Goal: Task Accomplishment & Management: Complete application form

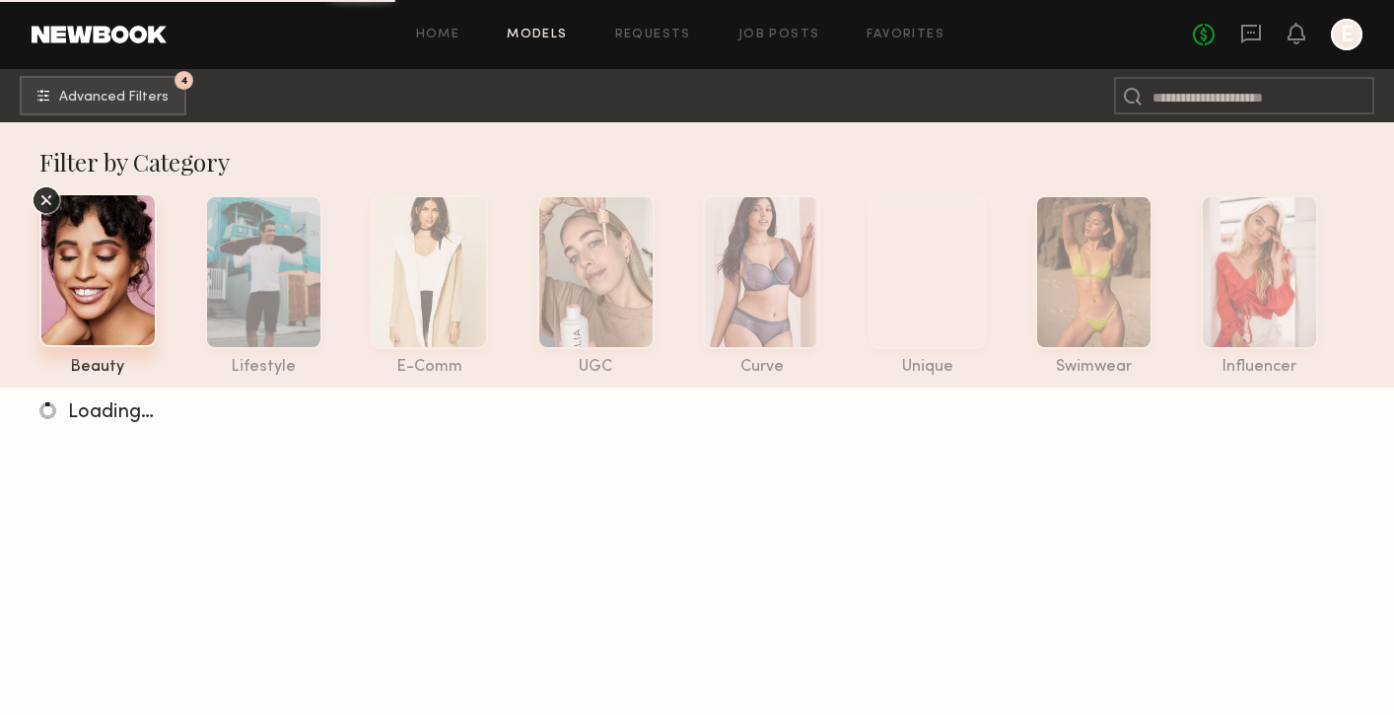
scroll to position [36, 0]
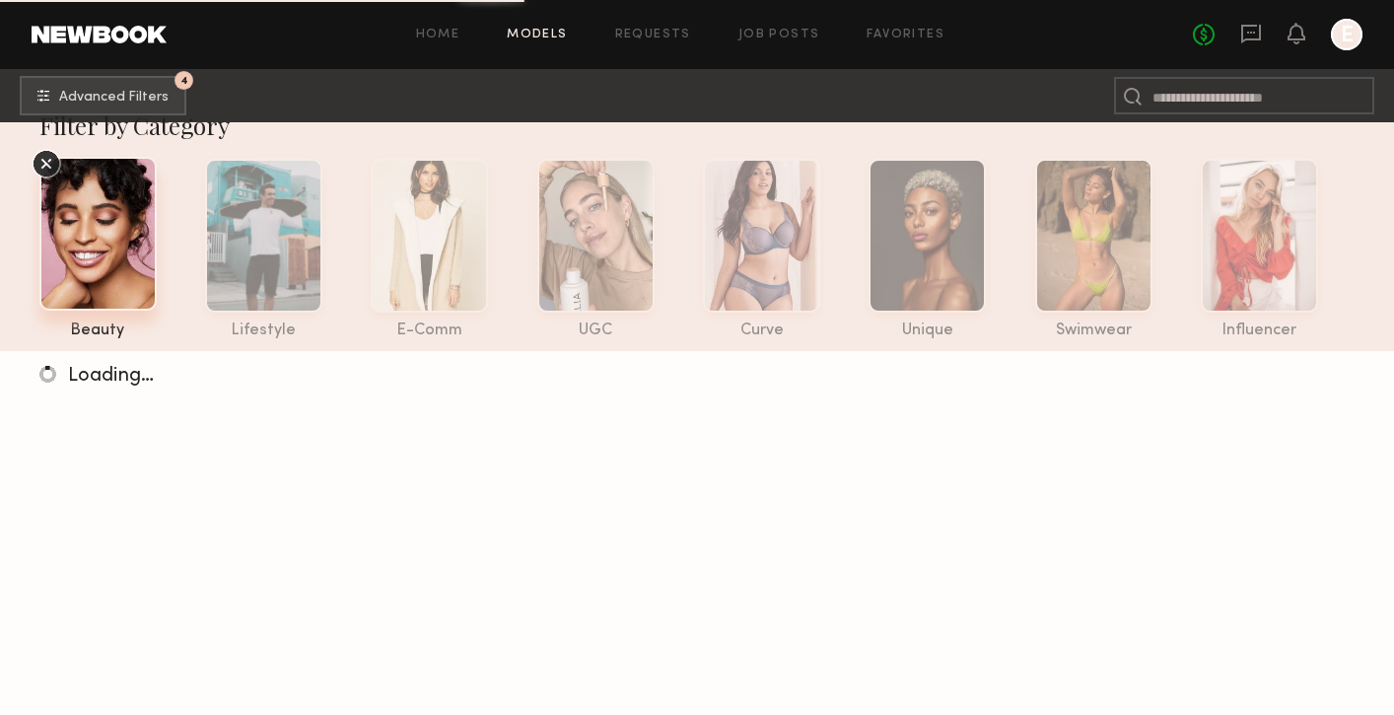
click at [770, 44] on div "Home Models Requests Job Posts Favorites Sign Out No fees up to $5,000 E" at bounding box center [765, 35] width 1196 height 32
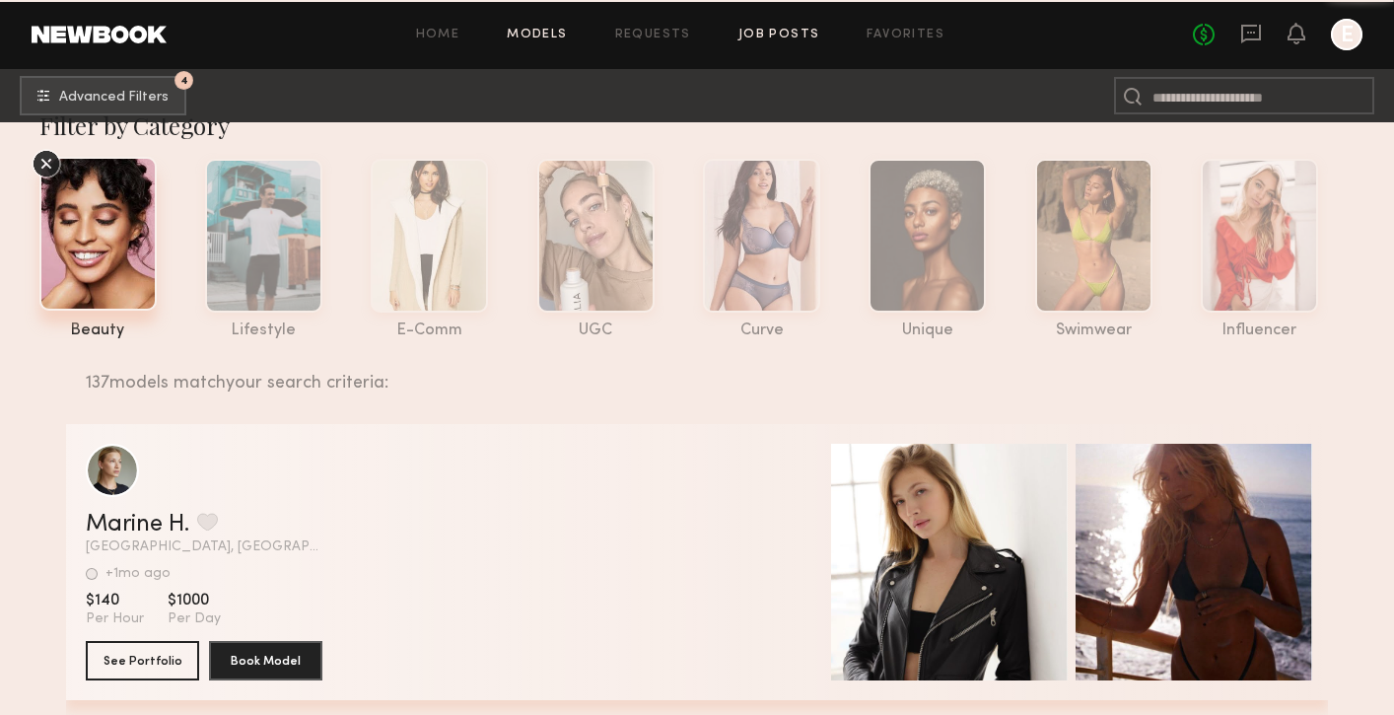
drag, startPoint x: 770, startPoint y: 44, endPoint x: 778, endPoint y: 31, distance: 15.9
click at [778, 31] on link "Job Posts" at bounding box center [779, 35] width 82 height 13
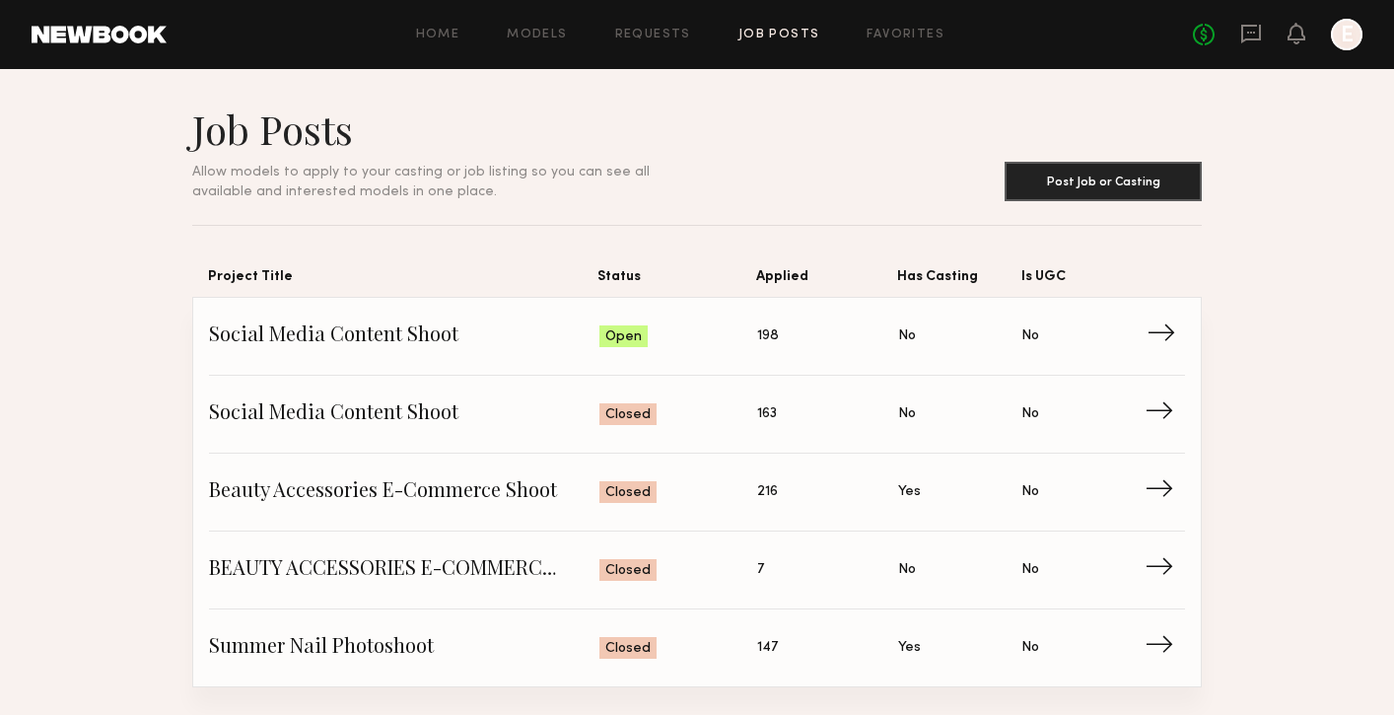
drag, startPoint x: 778, startPoint y: 31, endPoint x: 462, endPoint y: 333, distance: 437.1
click at [462, 333] on span "Social Media Content Shoot" at bounding box center [404, 336] width 390 height 30
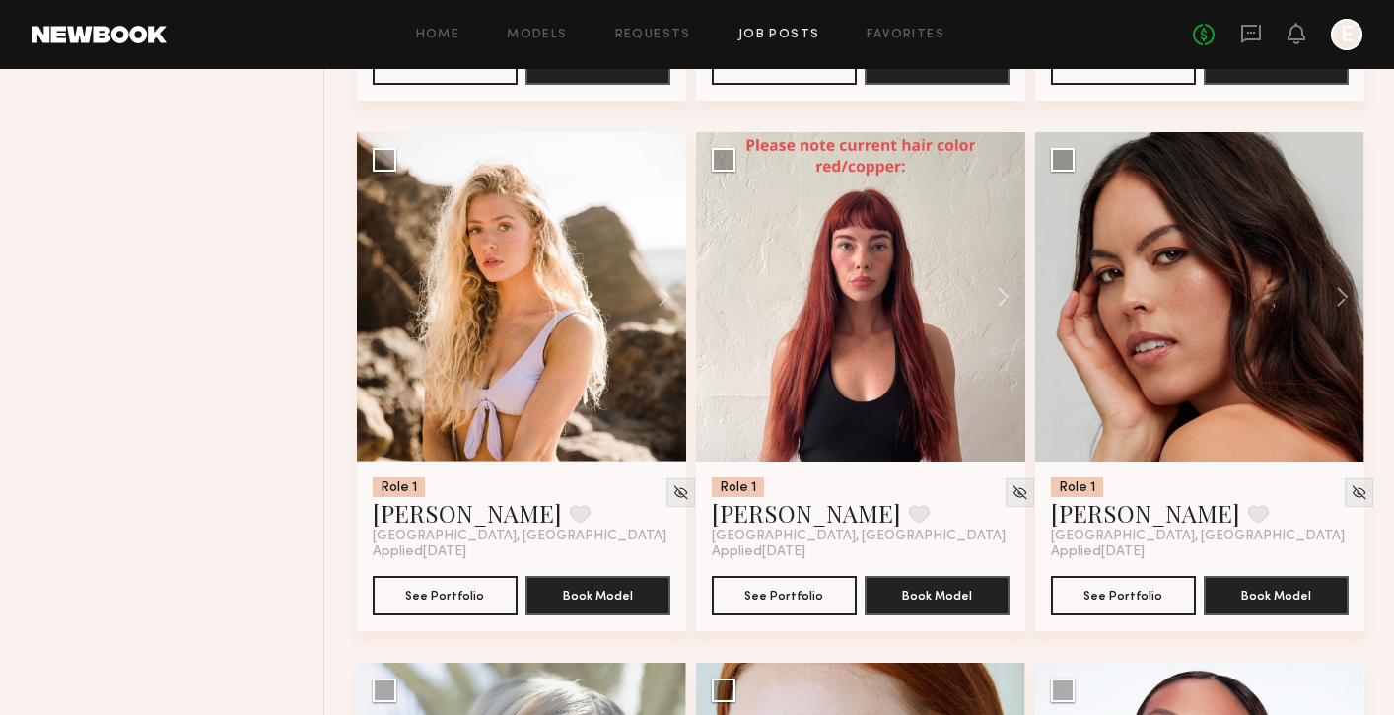
scroll to position [3383, 0]
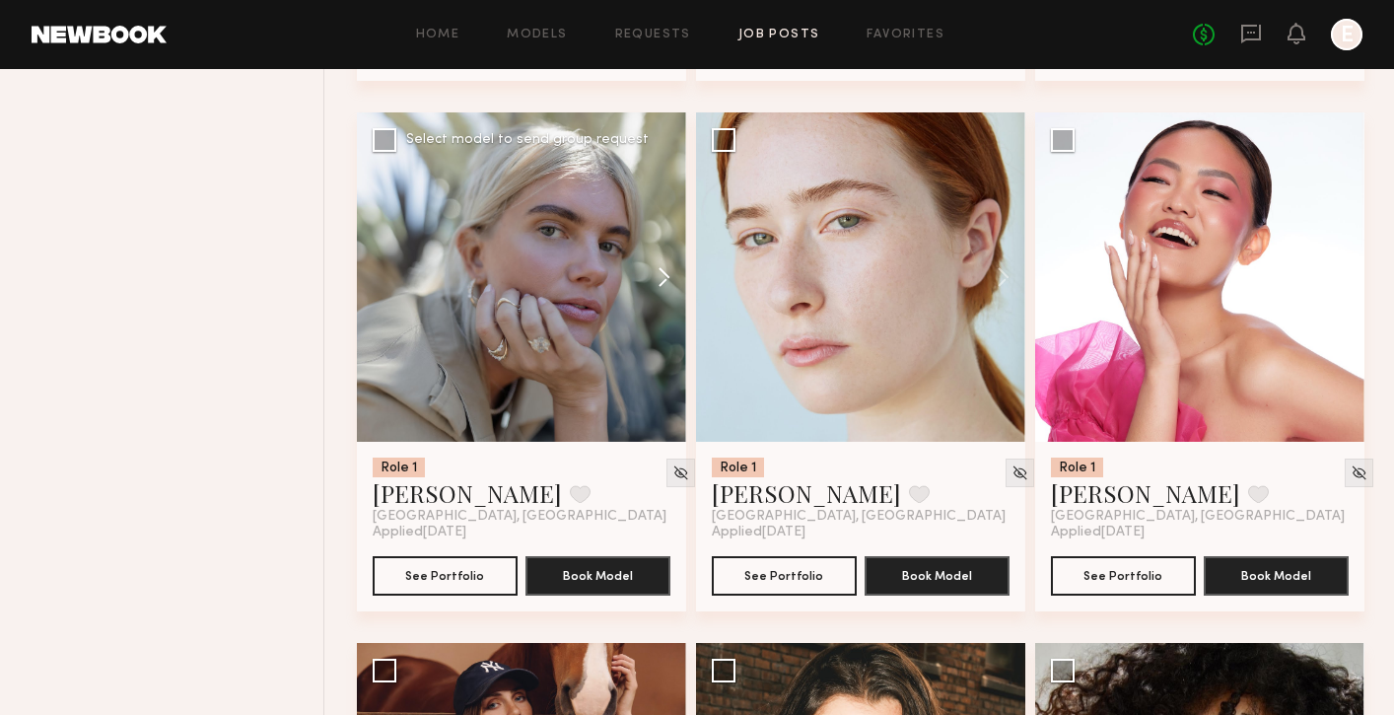
drag, startPoint x: 462, startPoint y: 333, endPoint x: 654, endPoint y: 280, distance: 199.4
click at [654, 280] on button at bounding box center [654, 276] width 63 height 329
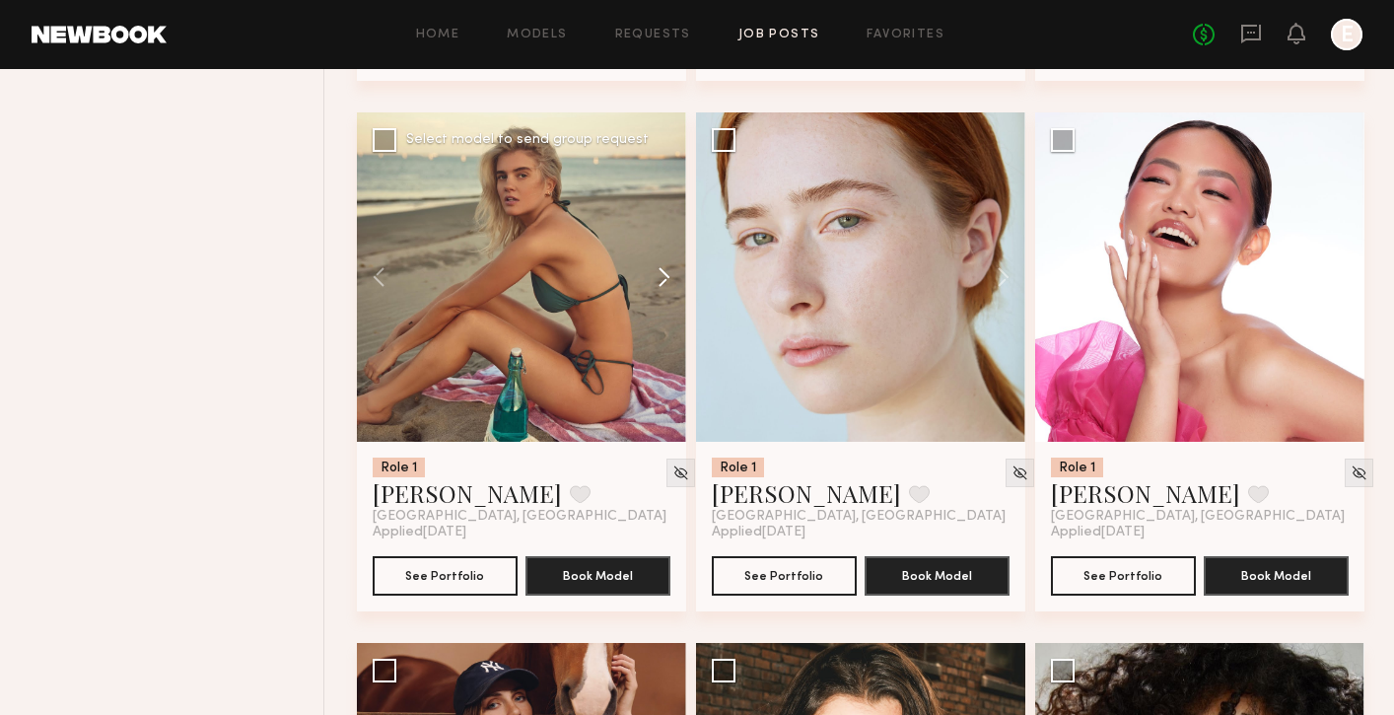
click at [654, 280] on button at bounding box center [654, 276] width 63 height 329
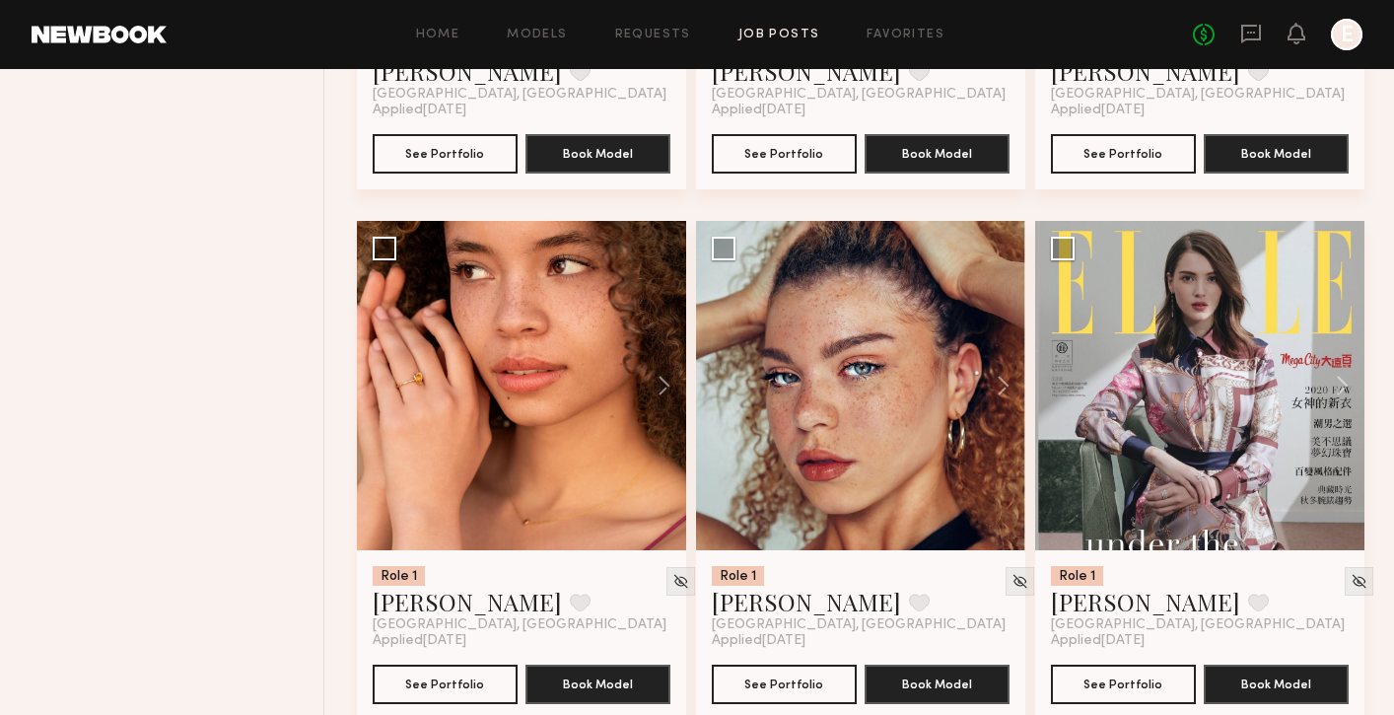
scroll to position [9136, 0]
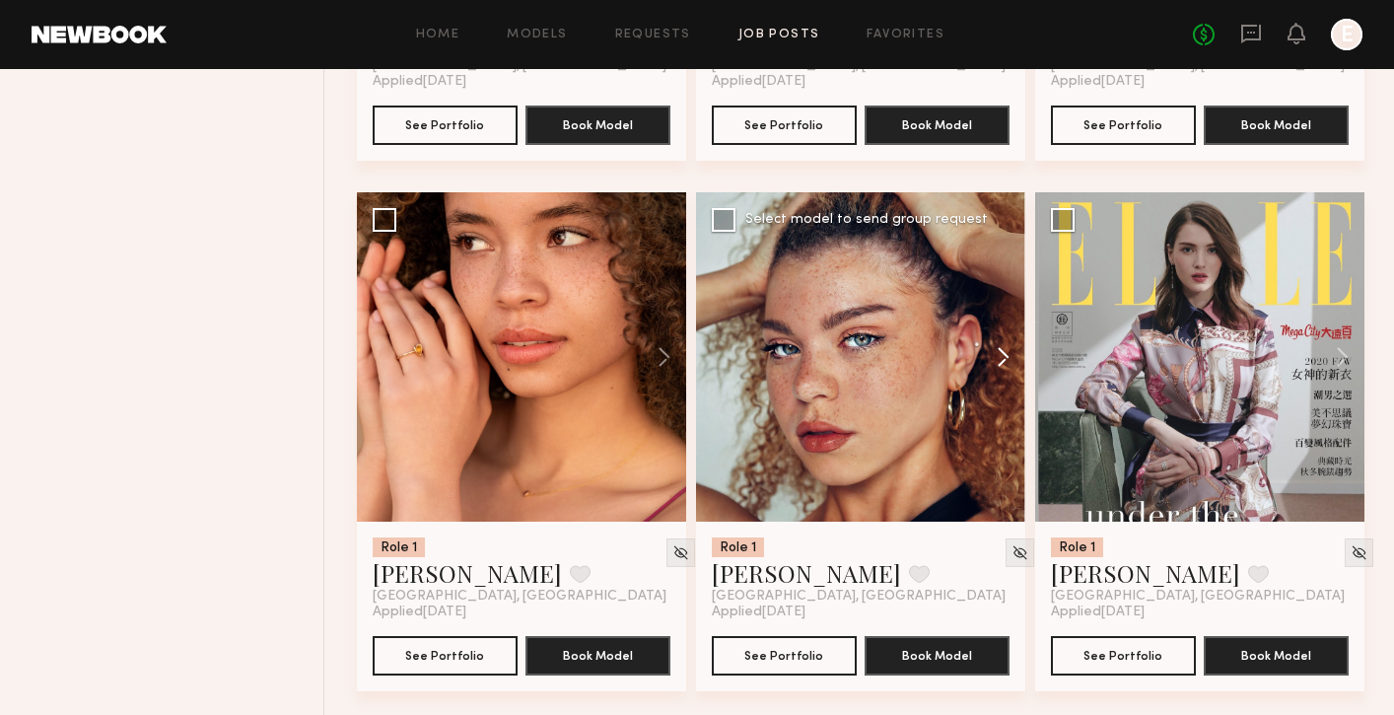
click at [992, 394] on button at bounding box center [993, 356] width 63 height 329
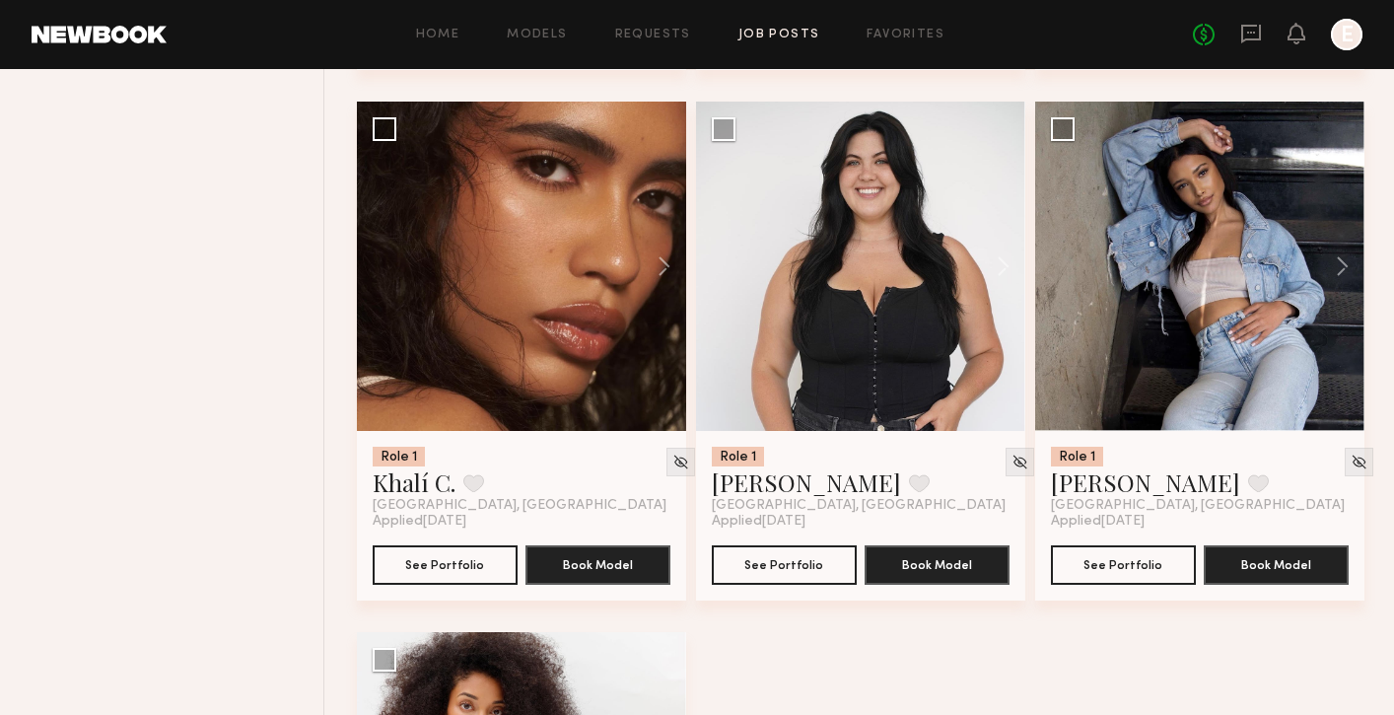
scroll to position [10820, 0]
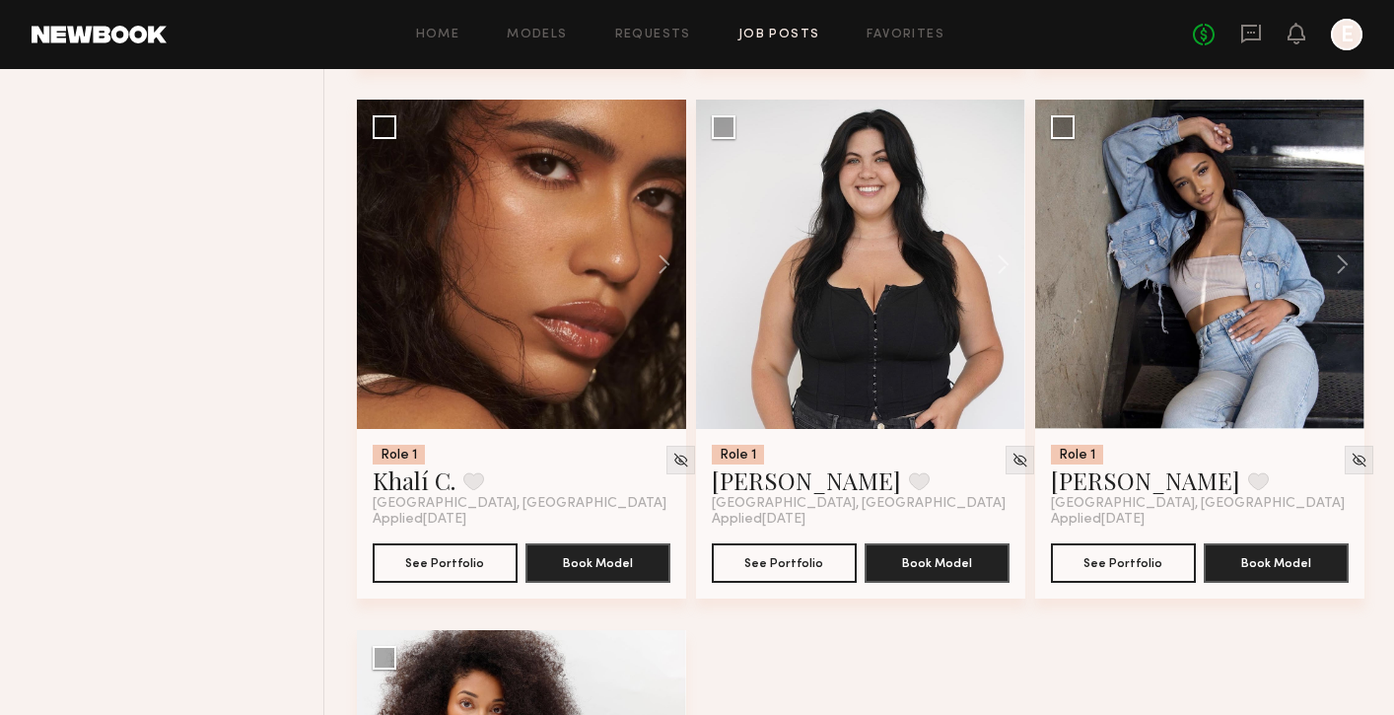
click at [660, 265] on button at bounding box center [654, 264] width 63 height 329
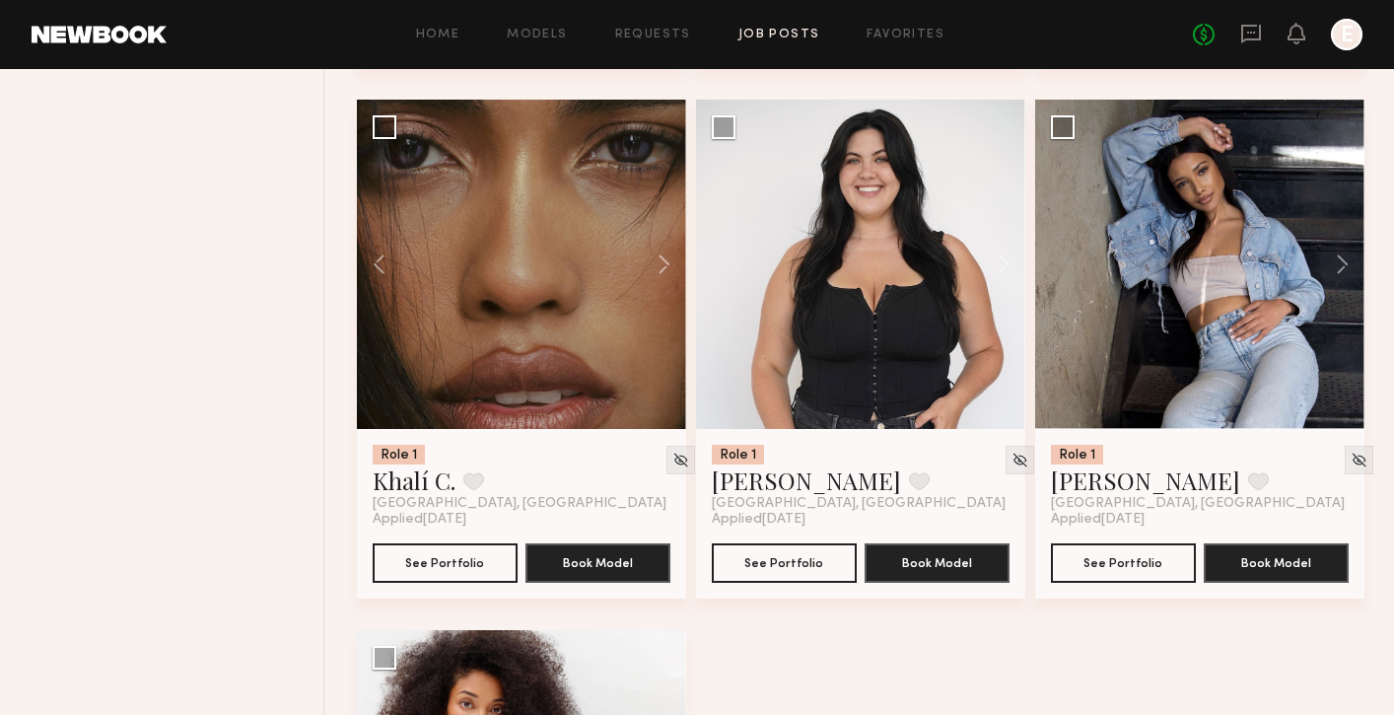
click at [660, 265] on button at bounding box center [654, 264] width 63 height 329
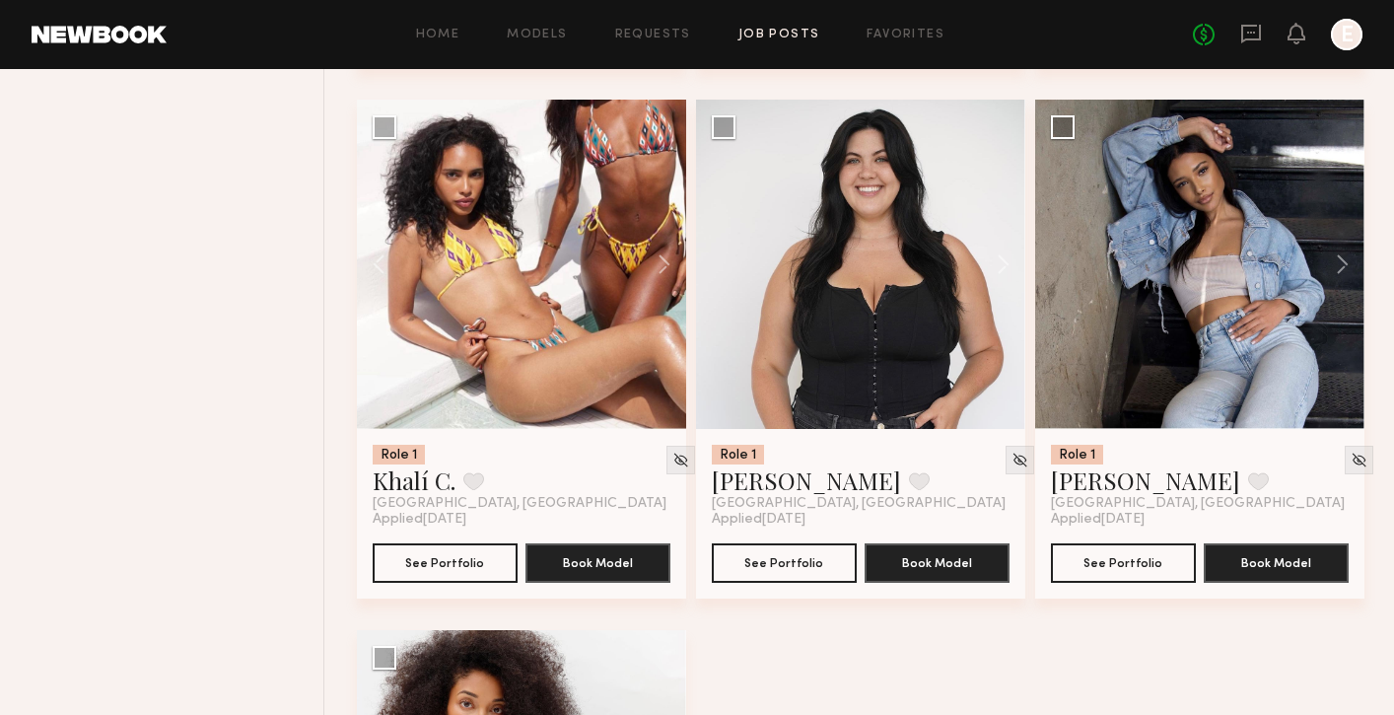
click at [660, 265] on button at bounding box center [654, 264] width 63 height 329
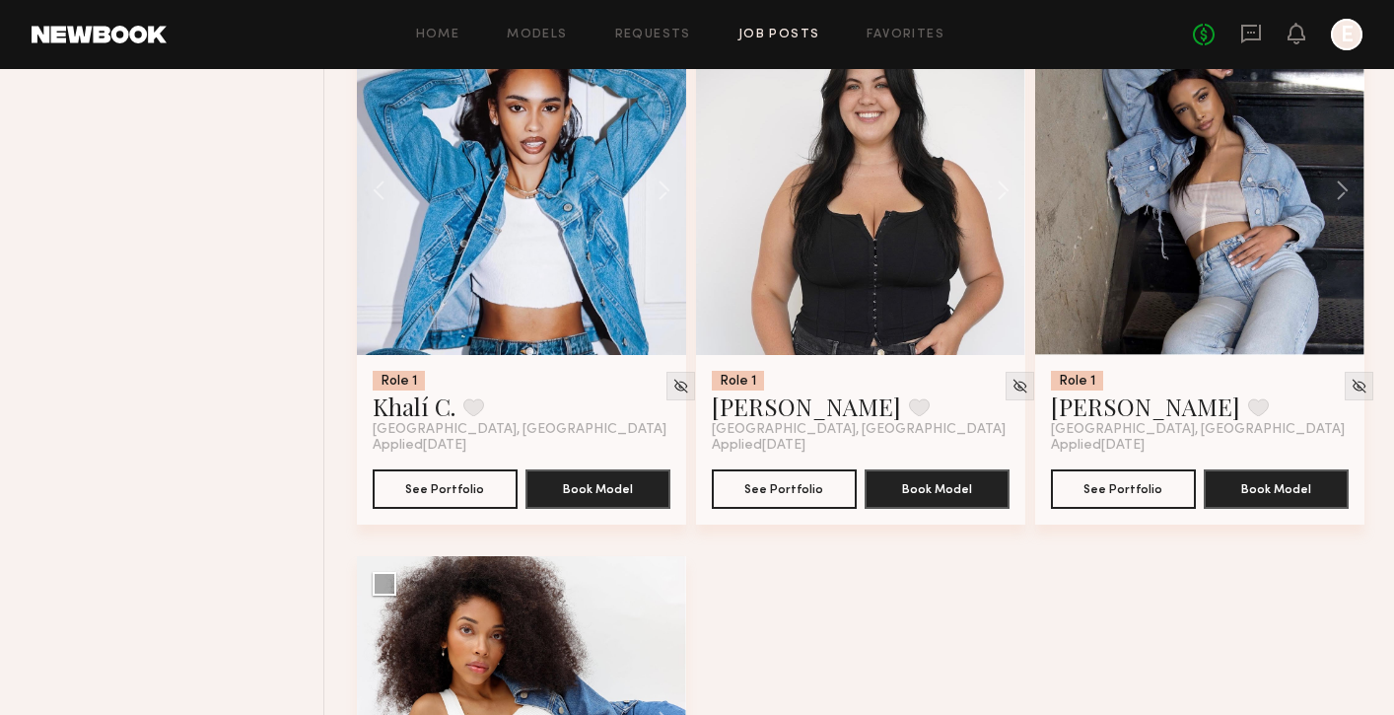
scroll to position [11276, 0]
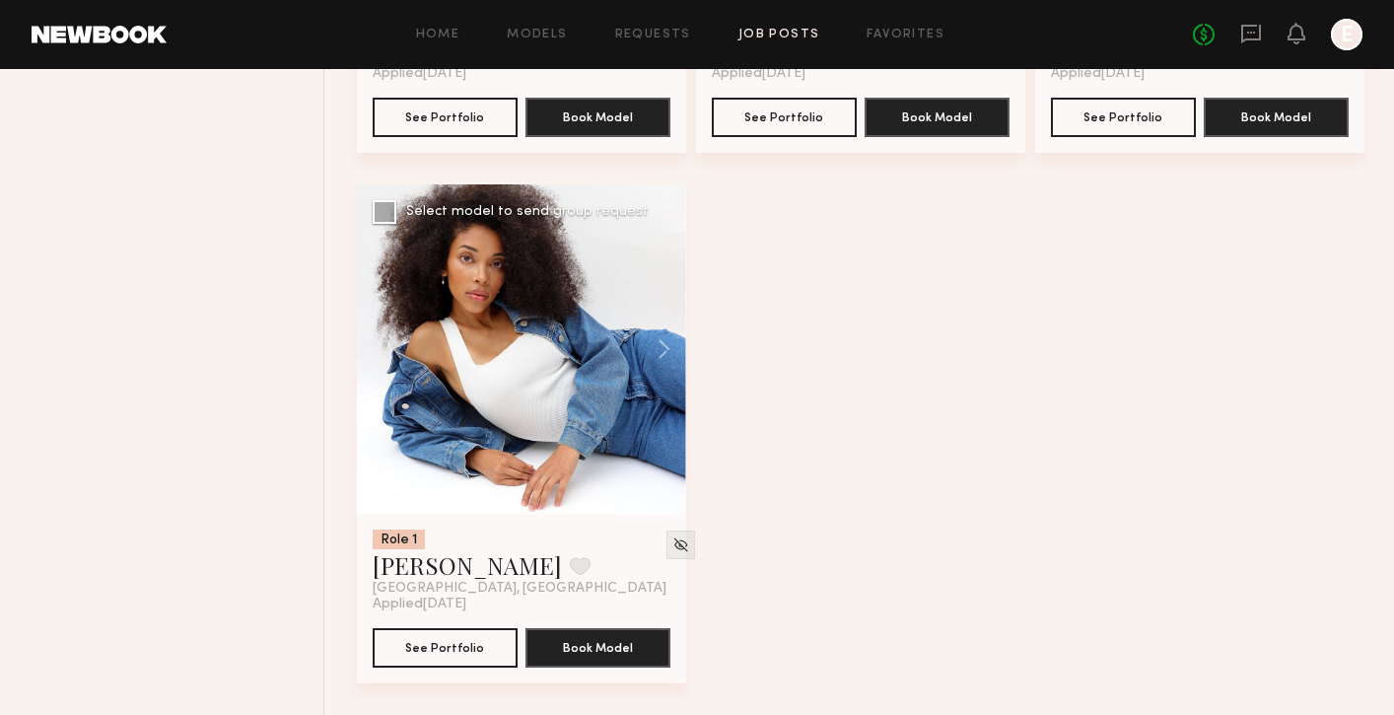
drag, startPoint x: 992, startPoint y: 394, endPoint x: 453, endPoint y: 422, distance: 538.9
click at [453, 422] on div at bounding box center [521, 348] width 329 height 329
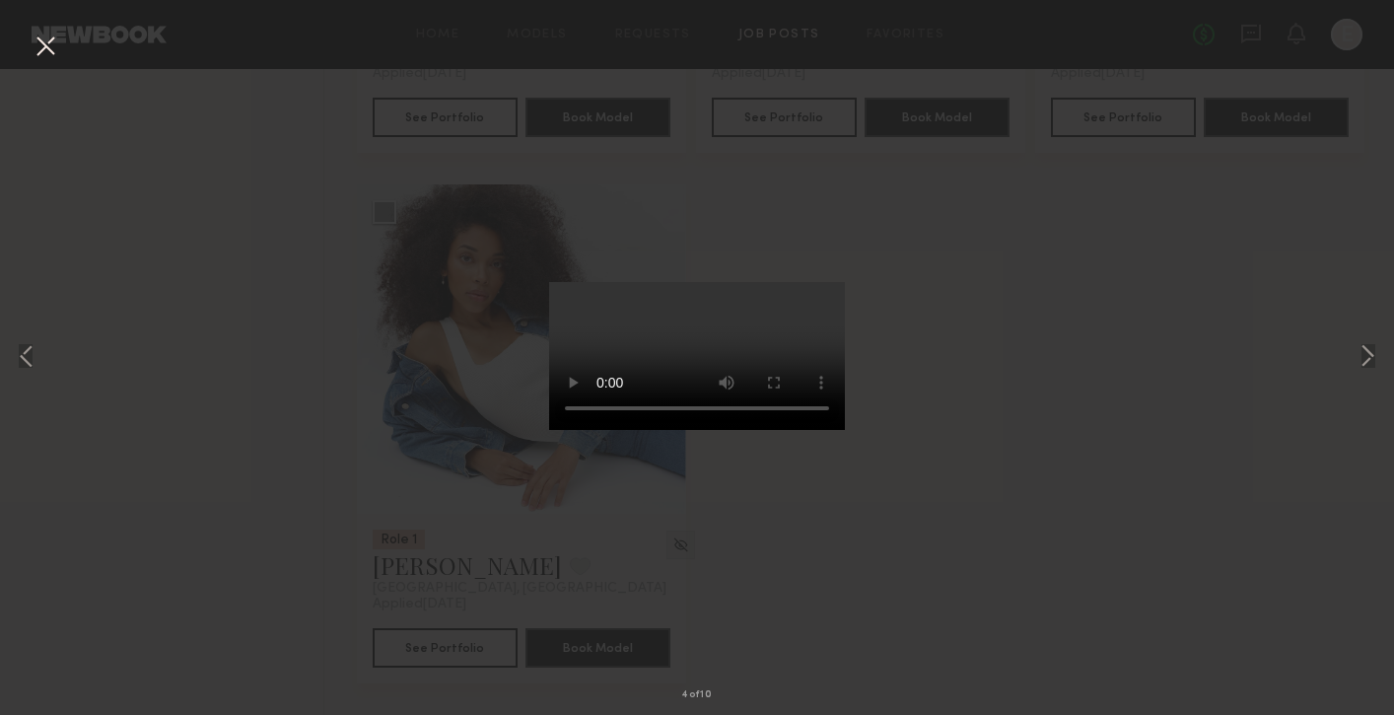
drag, startPoint x: 453, startPoint y: 422, endPoint x: 51, endPoint y: 46, distance: 550.2
click at [51, 46] on button at bounding box center [46, 47] width 32 height 35
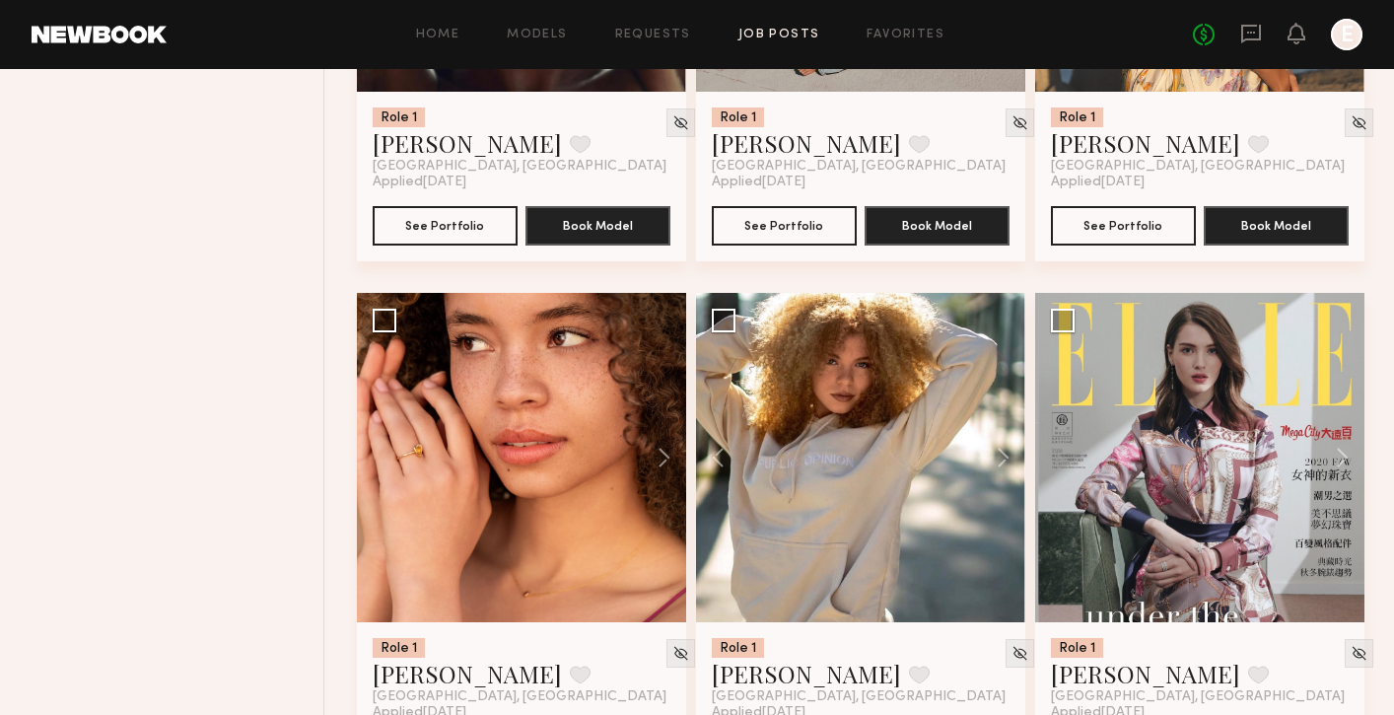
scroll to position [9046, 0]
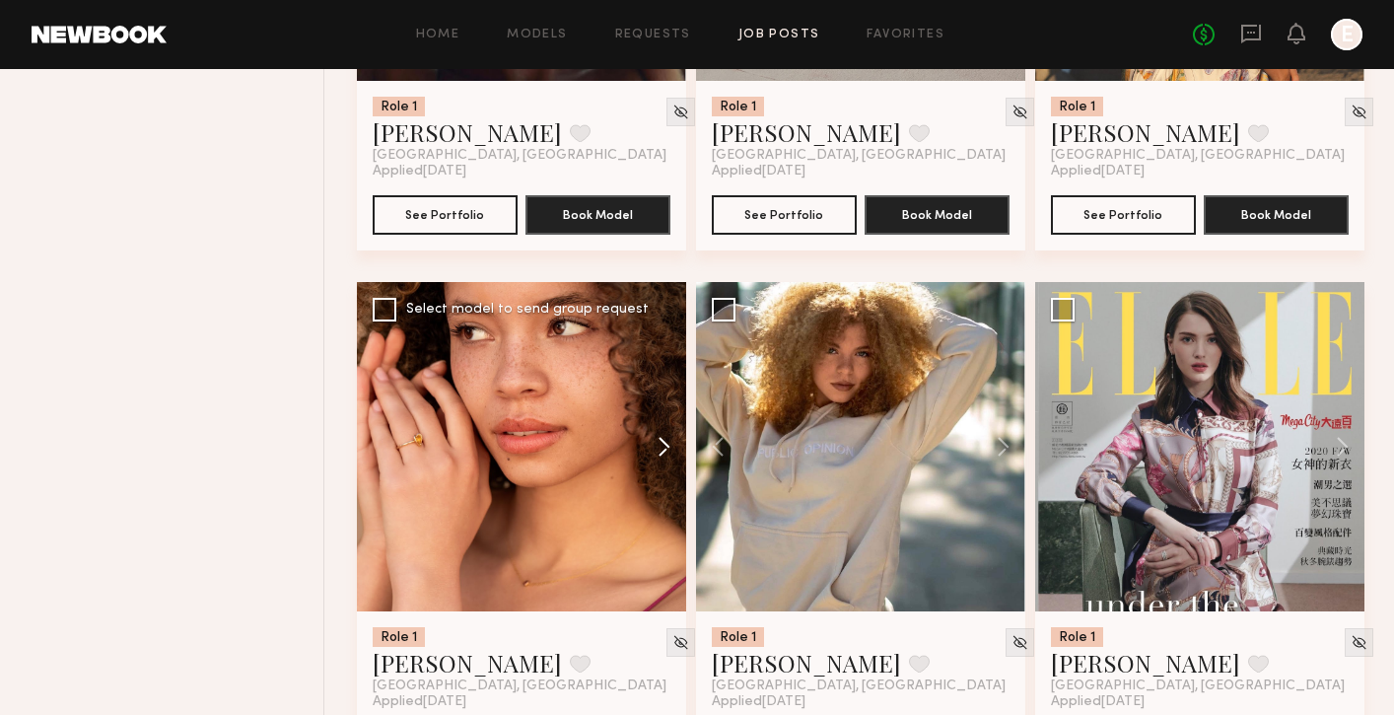
drag, startPoint x: 51, startPoint y: 46, endPoint x: 660, endPoint y: 450, distance: 731.0
click at [660, 450] on button at bounding box center [654, 446] width 63 height 329
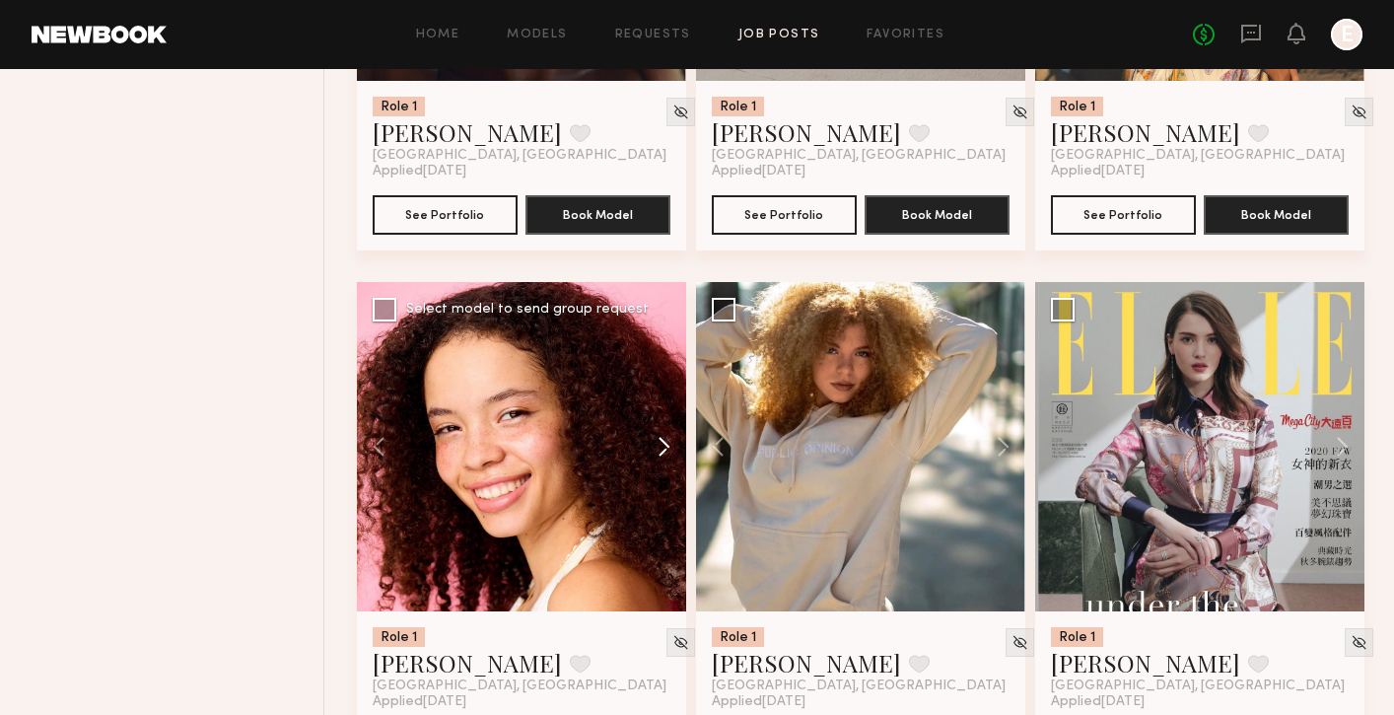
click at [660, 450] on button at bounding box center [654, 446] width 63 height 329
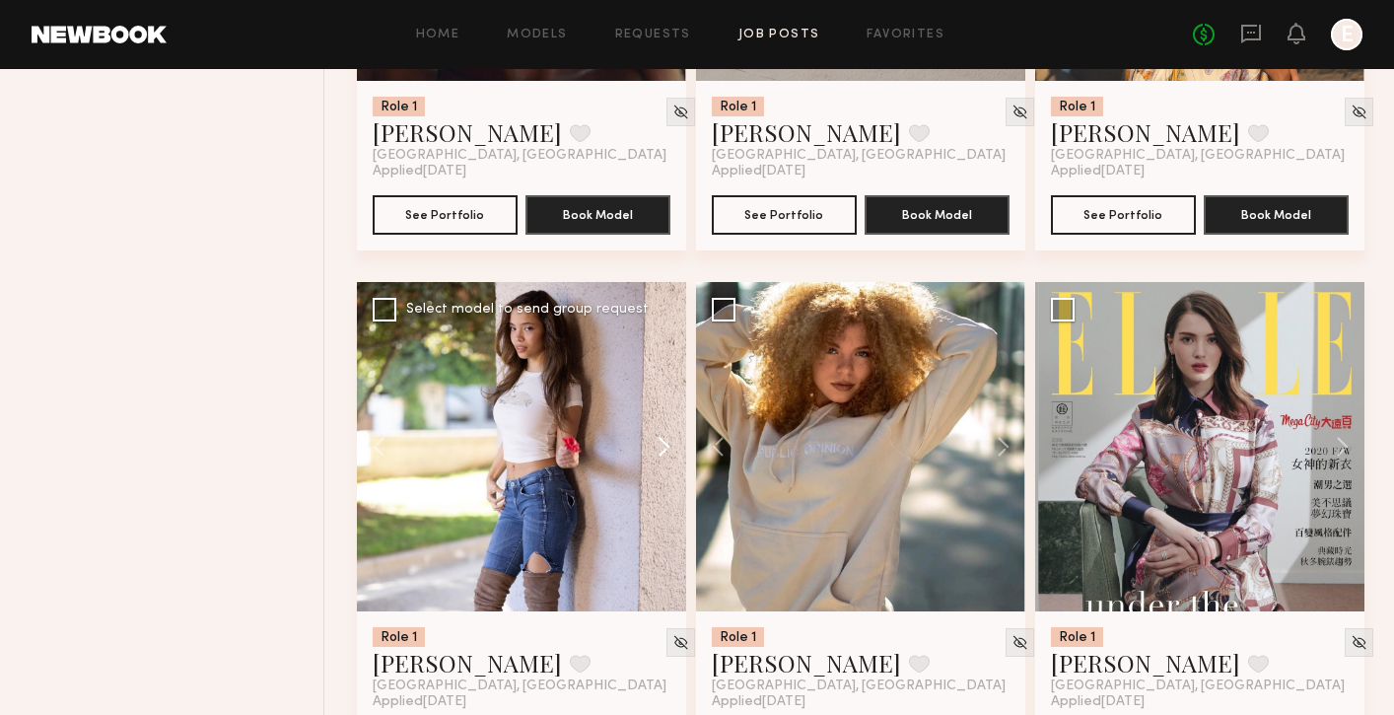
click at [660, 450] on button at bounding box center [654, 446] width 63 height 329
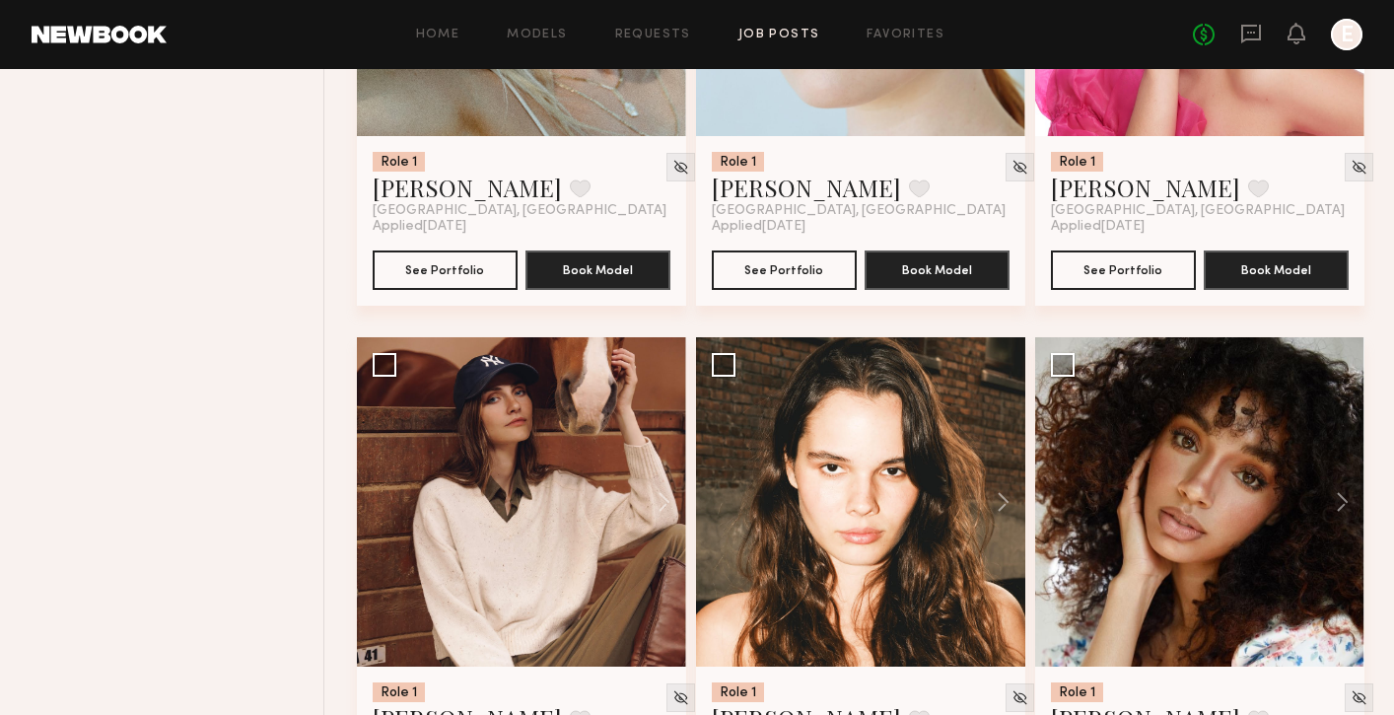
scroll to position [3758, 0]
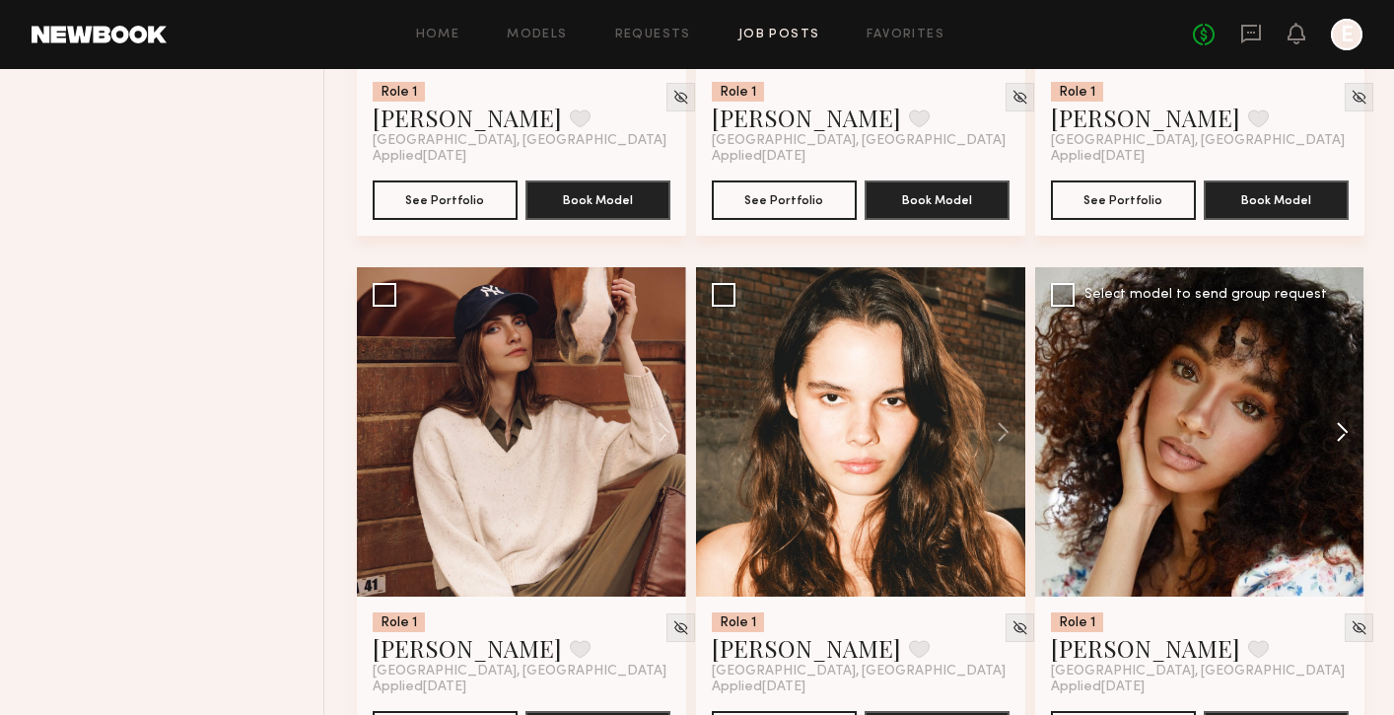
drag, startPoint x: 660, startPoint y: 450, endPoint x: 1355, endPoint y: 437, distance: 695.0
click at [1355, 437] on button at bounding box center [1332, 431] width 63 height 329
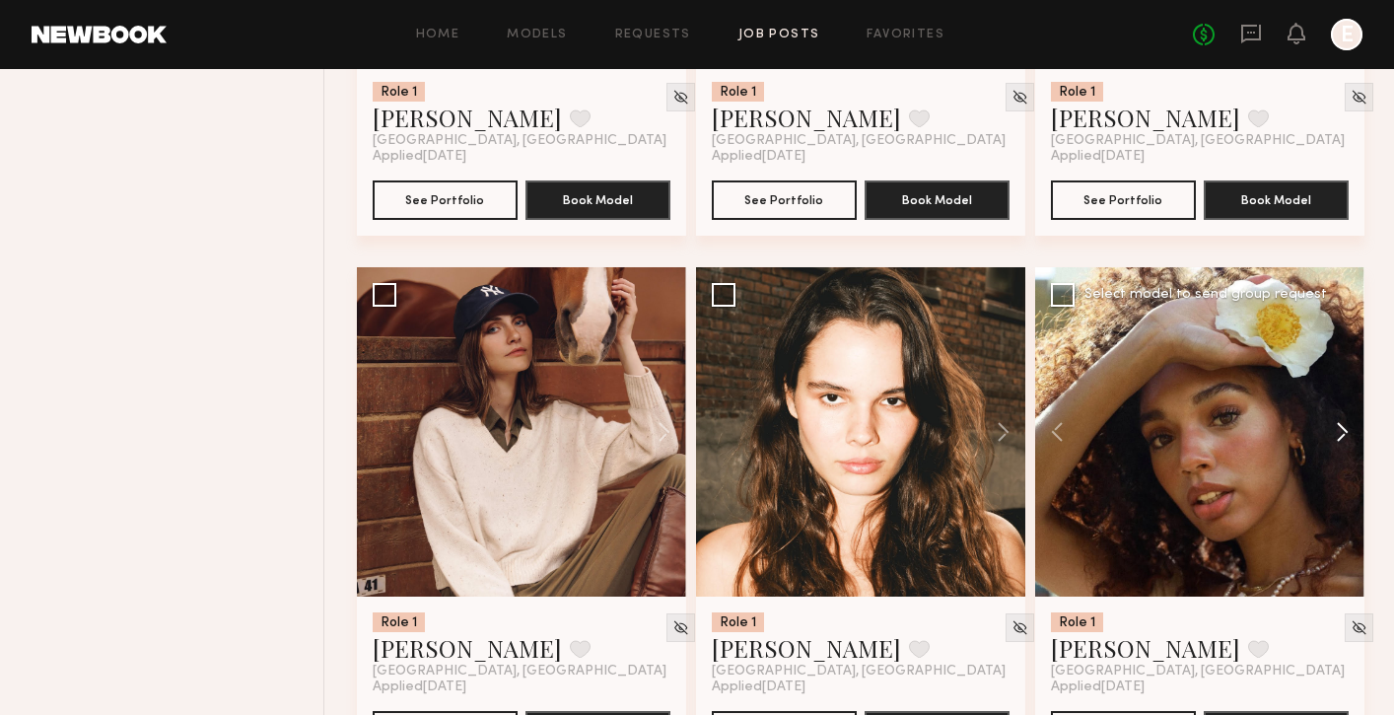
click at [1345, 435] on button at bounding box center [1332, 431] width 63 height 329
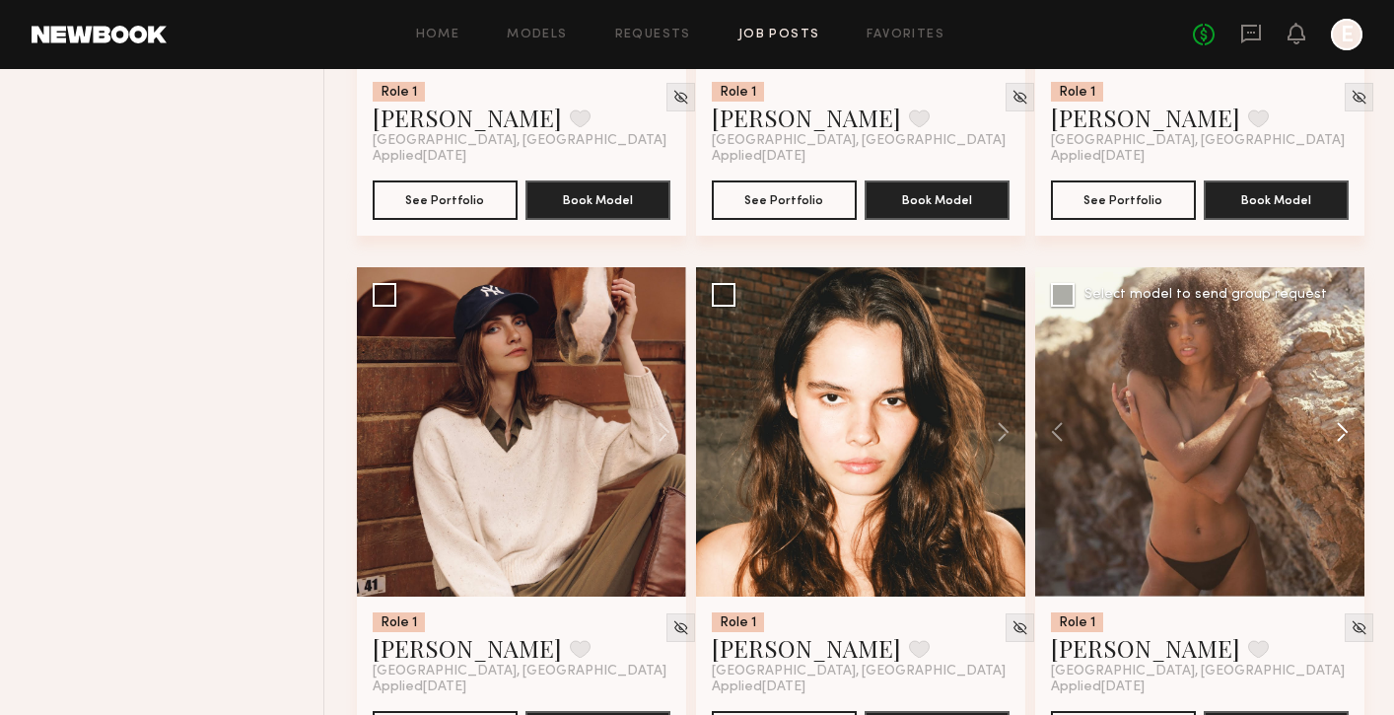
click at [1345, 435] on button at bounding box center [1332, 431] width 63 height 329
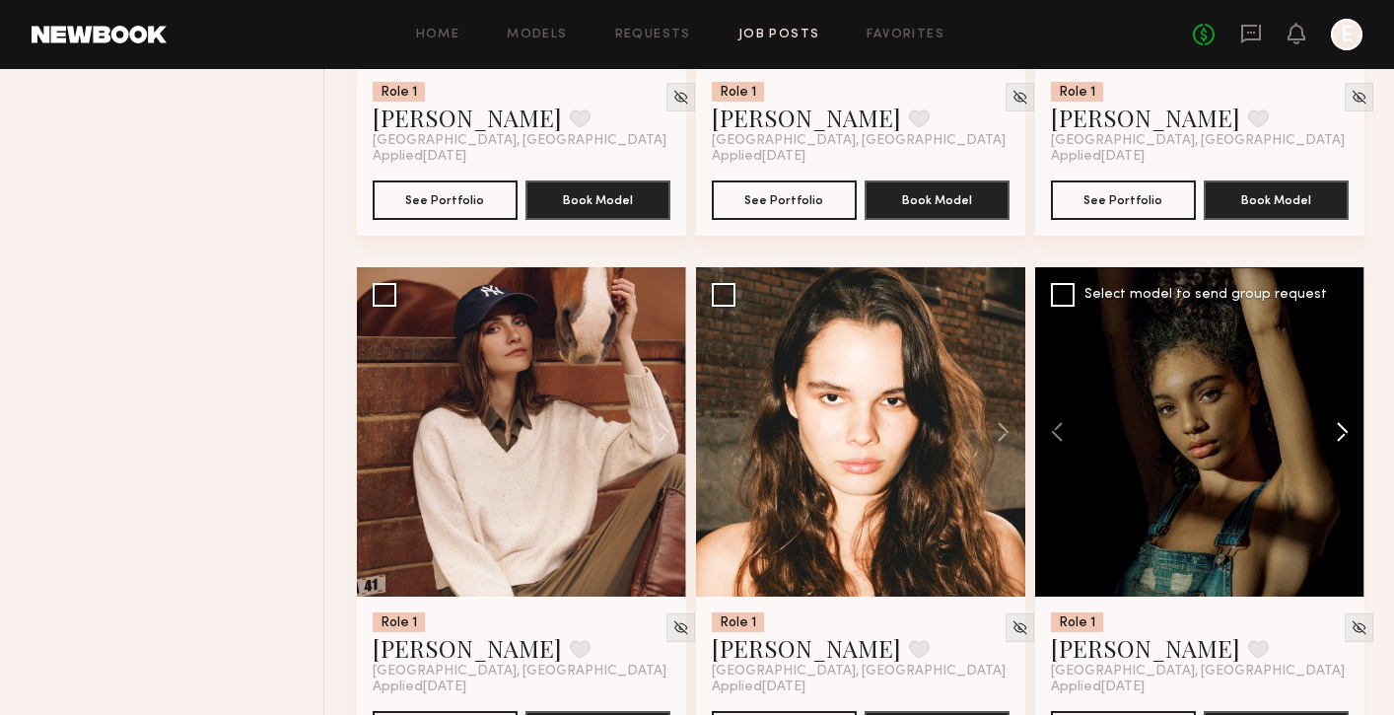
click at [1345, 435] on button at bounding box center [1332, 431] width 63 height 329
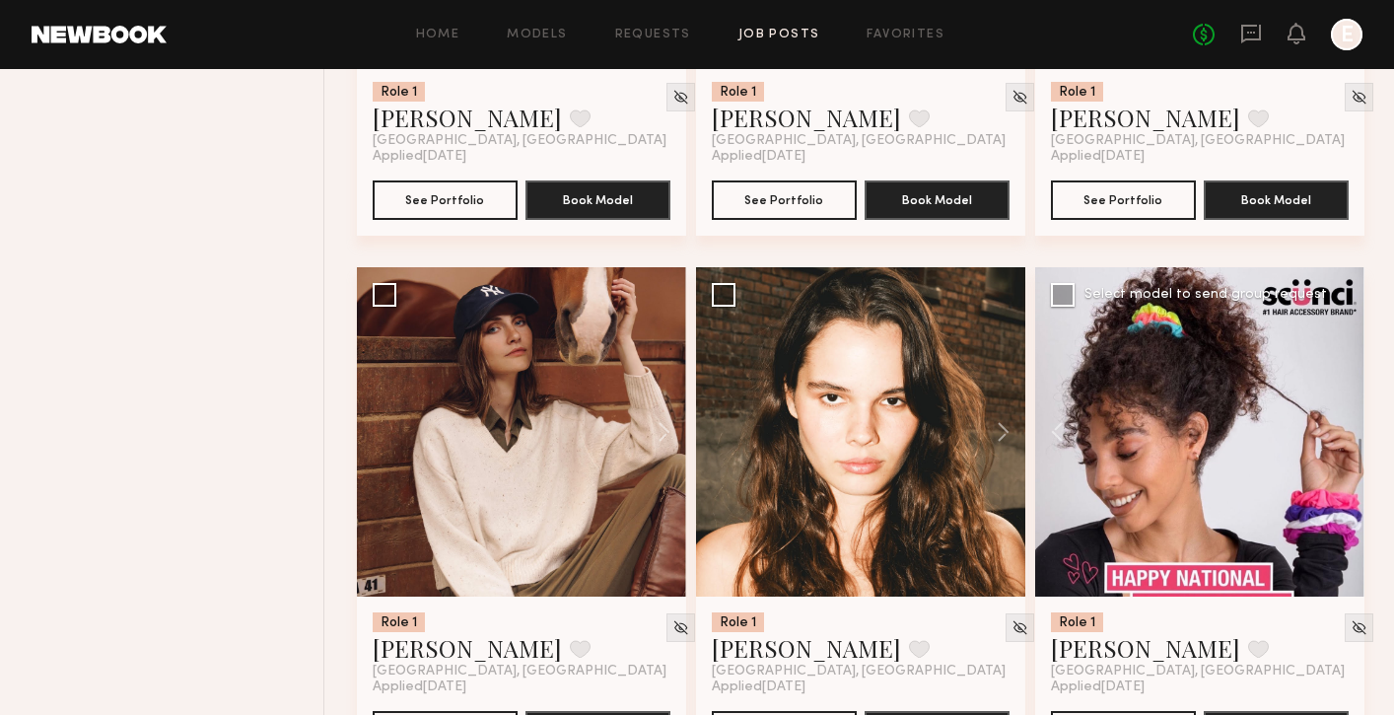
click at [1345, 435] on div at bounding box center [1199, 431] width 329 height 329
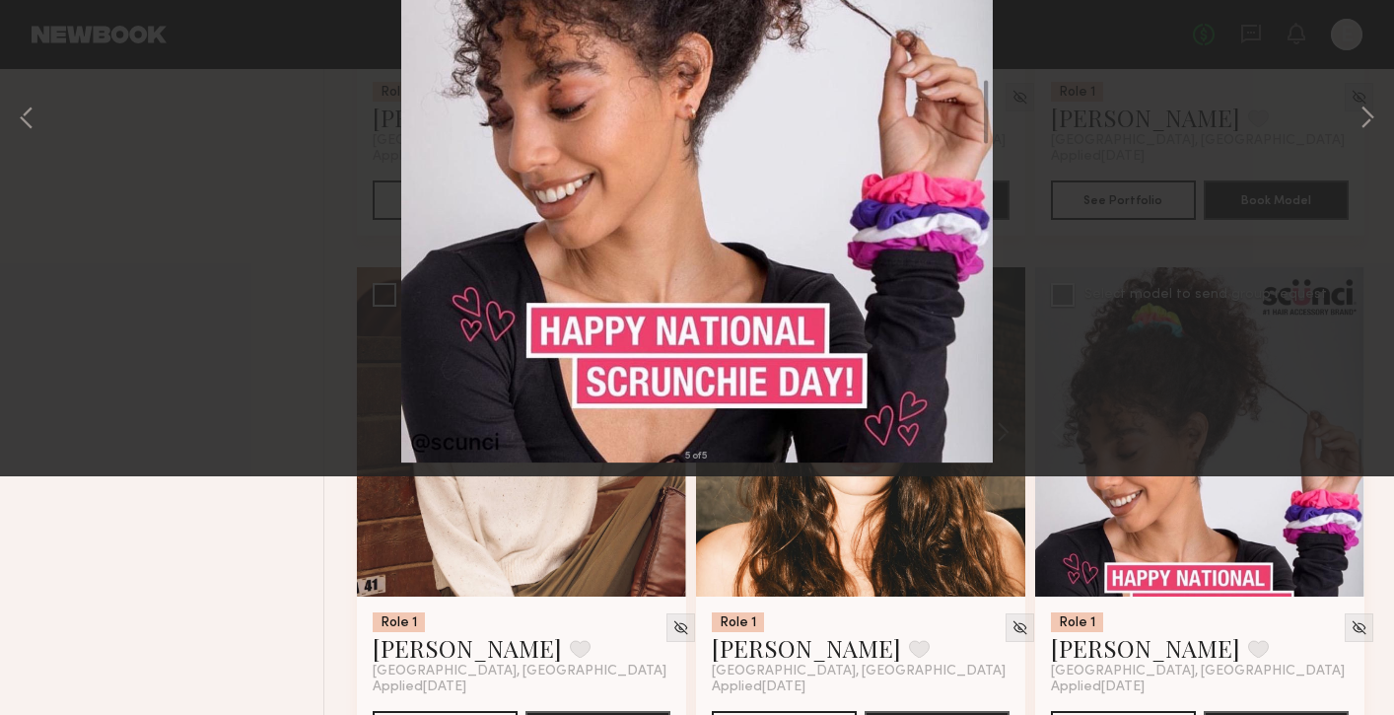
click at [33, 52] on button at bounding box center [46, 47] width 32 height 35
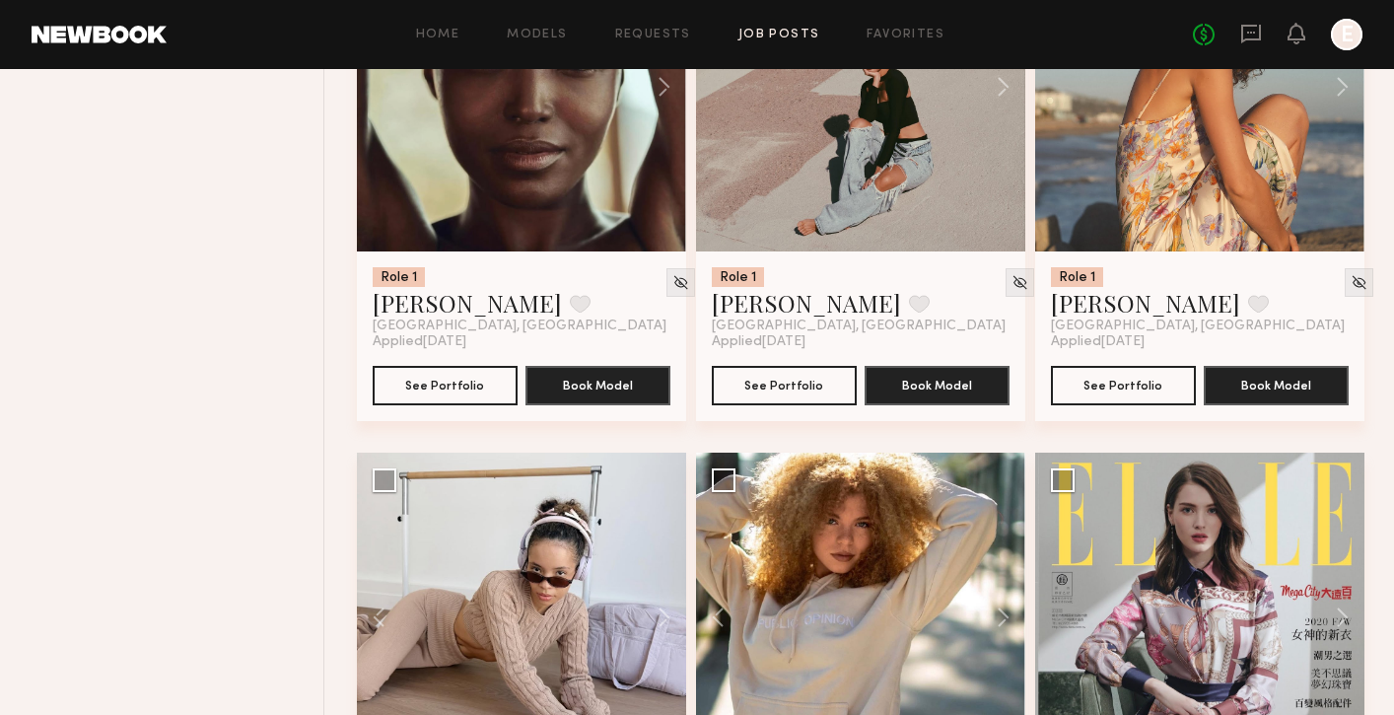
scroll to position [9059, 0]
